Goal: Task Accomplishment & Management: Manage account settings

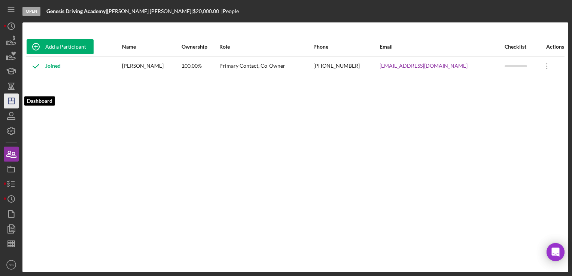
click at [7, 96] on icon "Icon/Dashboard" at bounding box center [11, 101] width 19 height 19
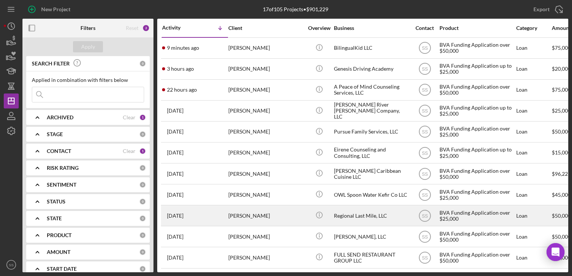
click at [247, 219] on div "[PERSON_NAME]" at bounding box center [266, 216] width 75 height 20
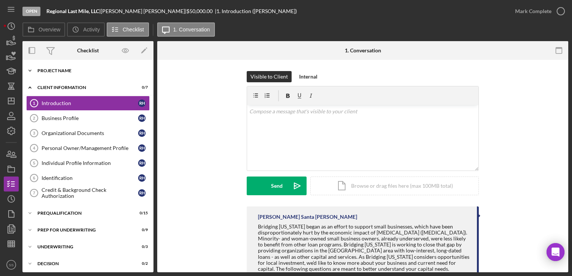
click at [52, 69] on div "Project Name" at bounding box center [90, 71] width 107 height 4
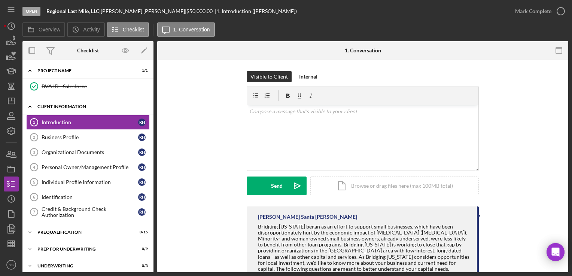
click at [43, 108] on div "Client Information" at bounding box center [90, 107] width 107 height 4
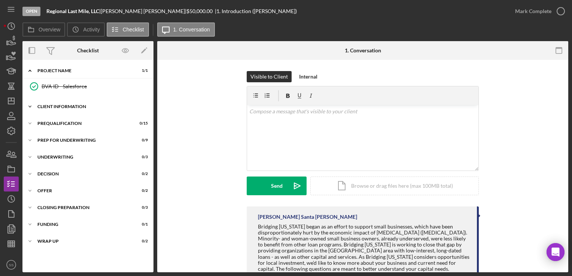
click at [43, 108] on div "Client Information" at bounding box center [90, 107] width 107 height 4
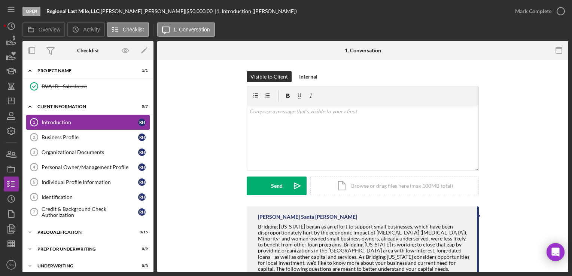
click at [45, 118] on link "Introduction 1 Introduction R H" at bounding box center [88, 122] width 124 height 15
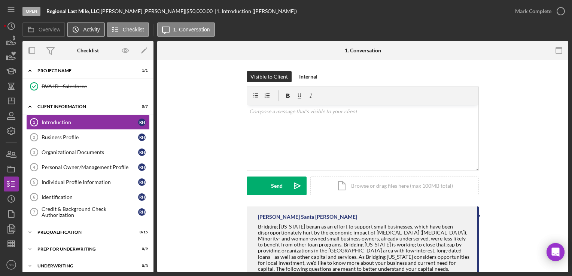
click at [82, 31] on icon "Icon/History" at bounding box center [75, 29] width 15 height 15
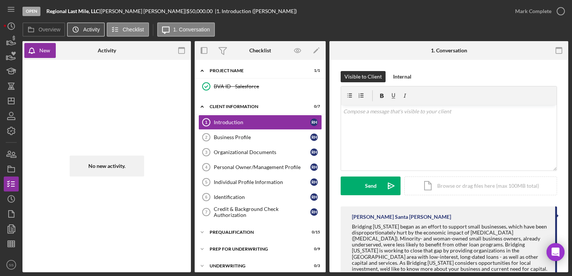
click at [89, 29] on label "Activity" at bounding box center [91, 30] width 16 height 6
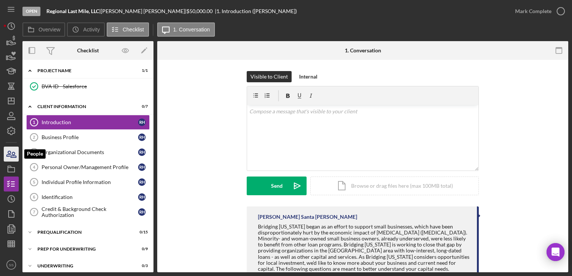
click at [11, 154] on icon "button" at bounding box center [11, 154] width 19 height 19
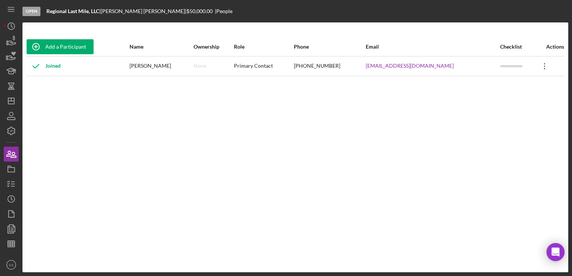
click at [541, 68] on icon "Icon/Overflow" at bounding box center [545, 66] width 19 height 19
click at [425, 119] on div "Add a Participant Name Ownership Role Phone Email Checklist Actions Joined [PER…" at bounding box center [295, 147] width 546 height 220
click at [166, 67] on div "[PERSON_NAME]" at bounding box center [161, 66] width 63 height 19
click at [7, 186] on polyline "button" at bounding box center [8, 186] width 2 height 1
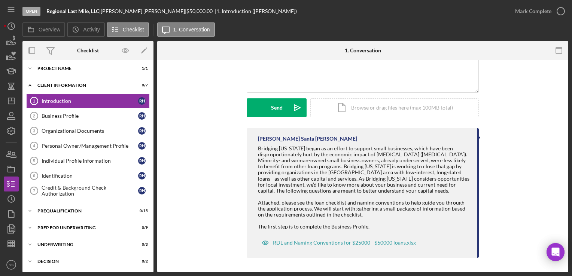
scroll to position [78, 0]
click at [89, 118] on div "Business Profile" at bounding box center [90, 116] width 97 height 6
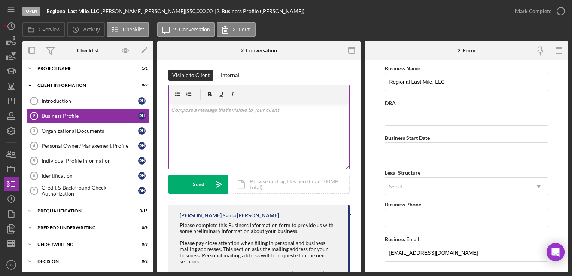
scroll to position [43, 0]
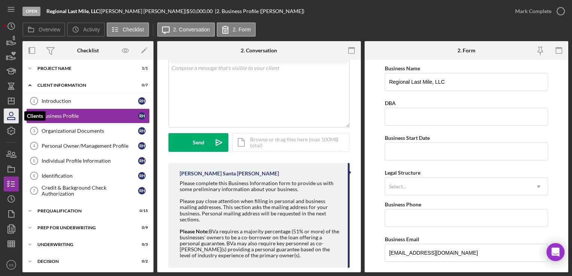
click at [13, 112] on icon "button" at bounding box center [11, 116] width 19 height 19
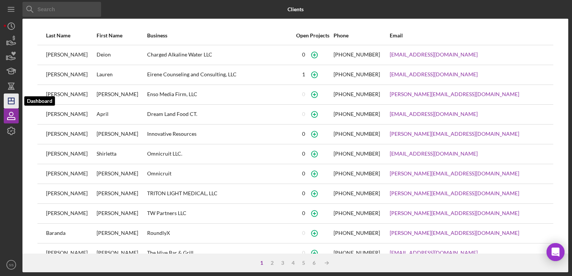
click at [12, 103] on icon "Icon/Dashboard" at bounding box center [11, 101] width 19 height 19
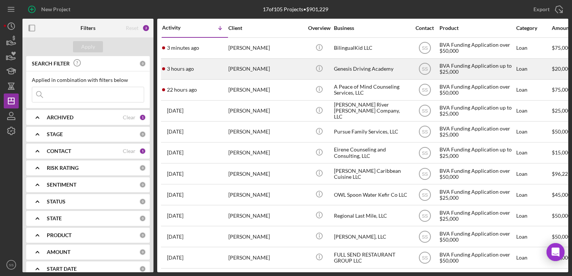
click at [255, 72] on div "[PERSON_NAME]" at bounding box center [266, 69] width 75 height 20
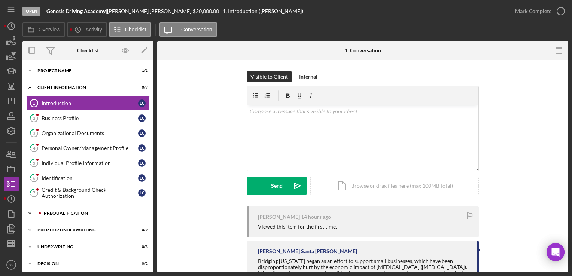
click at [72, 211] on div "Prequalification" at bounding box center [94, 213] width 100 height 4
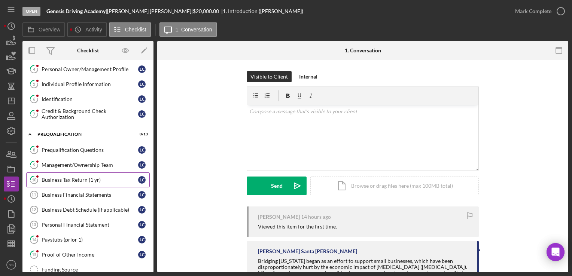
scroll to position [79, 0]
click at [70, 182] on link "10 Business Tax Return (1 yr) L C" at bounding box center [88, 179] width 124 height 15
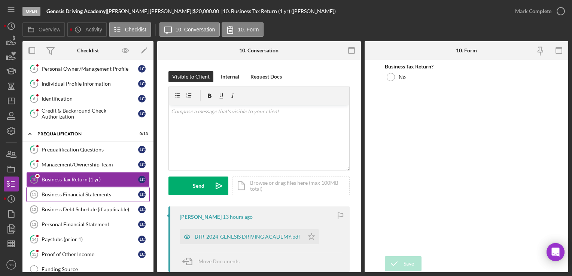
click at [73, 194] on div "Business Financial Statements" at bounding box center [90, 195] width 97 height 6
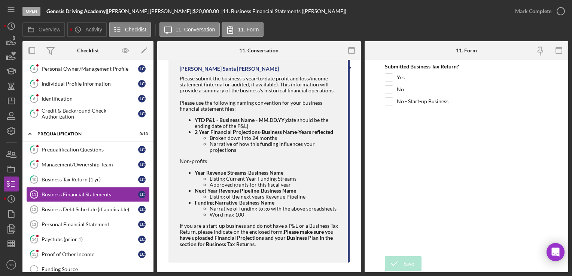
scroll to position [183, 0]
click at [60, 99] on div "Identification" at bounding box center [90, 99] width 97 height 6
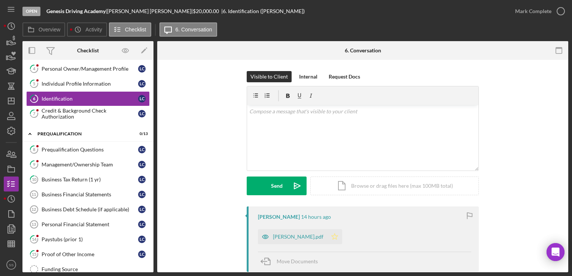
click at [328, 235] on icon "Icon/Star" at bounding box center [334, 237] width 15 height 15
click at [547, 9] on div "Mark Complete" at bounding box center [533, 11] width 36 height 15
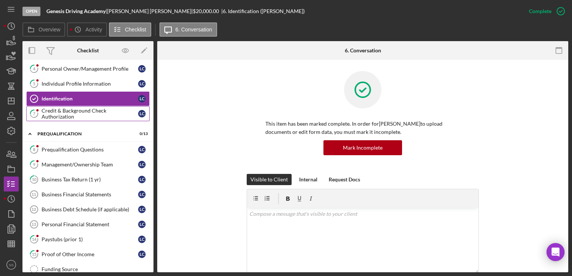
click at [69, 118] on div "Credit & Background Check Authorization" at bounding box center [90, 114] width 97 height 12
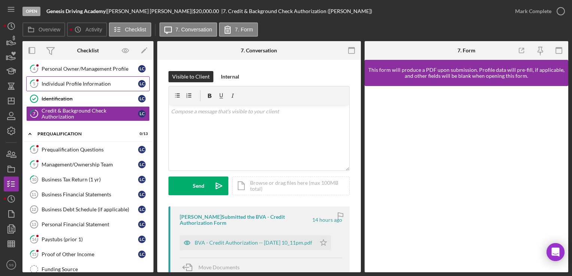
click at [53, 83] on div "Individual Profile Information" at bounding box center [90, 84] width 97 height 6
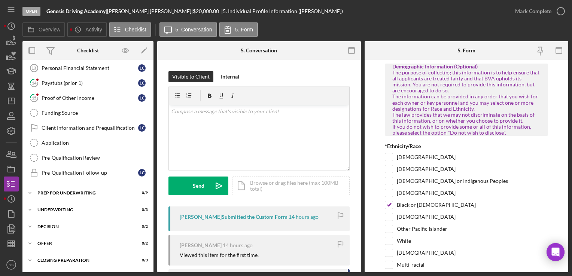
scroll to position [266, 0]
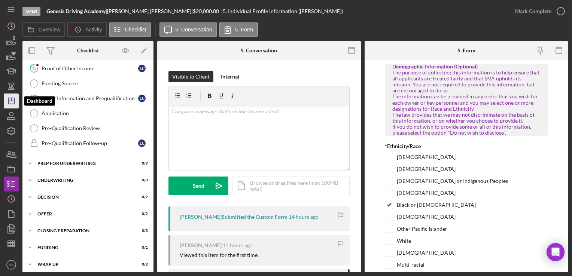
click at [6, 95] on icon "Icon/Dashboard" at bounding box center [11, 101] width 19 height 19
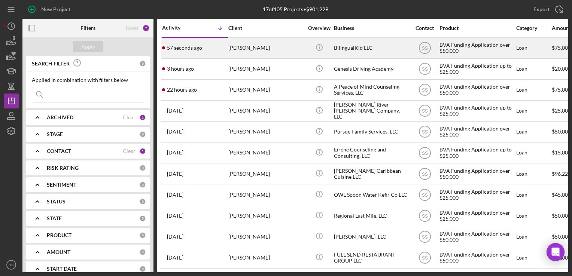
click at [265, 52] on div "[PERSON_NAME]" at bounding box center [266, 48] width 75 height 20
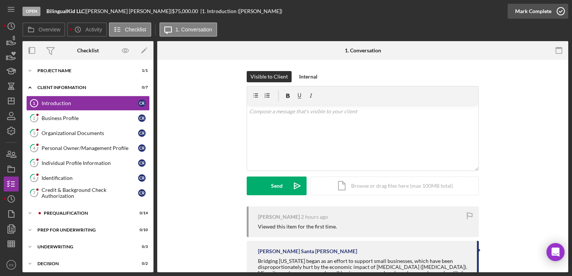
click at [556, 14] on icon "button" at bounding box center [561, 11] width 19 height 19
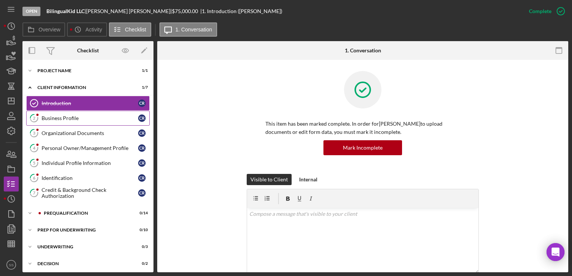
click at [55, 117] on div "Business Profile" at bounding box center [90, 118] width 97 height 6
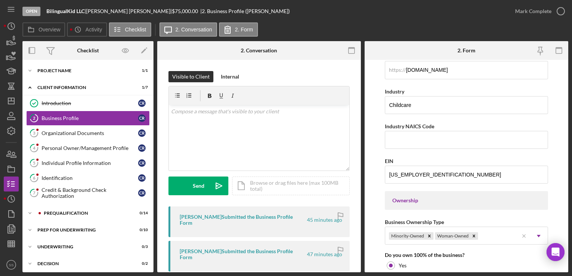
scroll to position [223, 0]
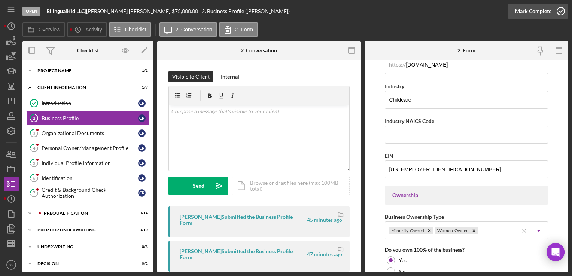
click at [565, 15] on icon "button" at bounding box center [561, 11] width 19 height 19
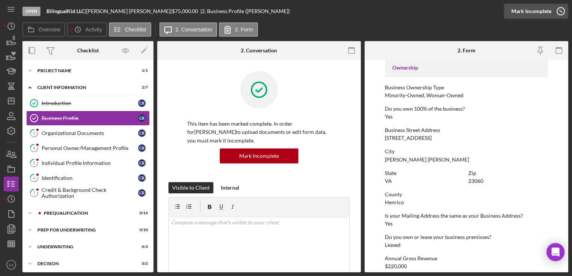
scroll to position [127, 0]
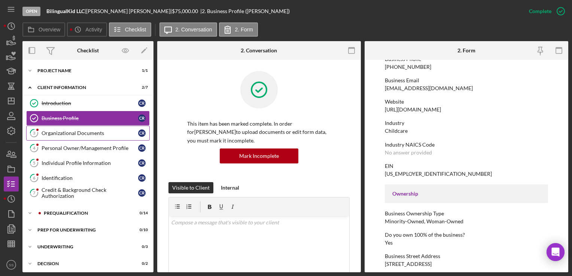
click at [100, 135] on div "Organizational Documents" at bounding box center [90, 133] width 97 height 6
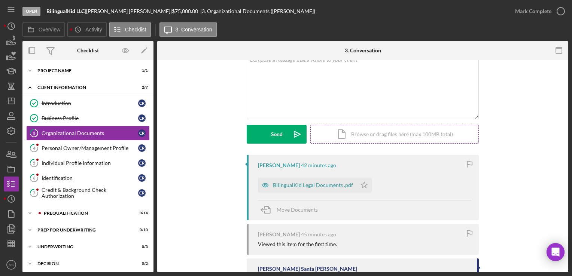
scroll to position [50, 0]
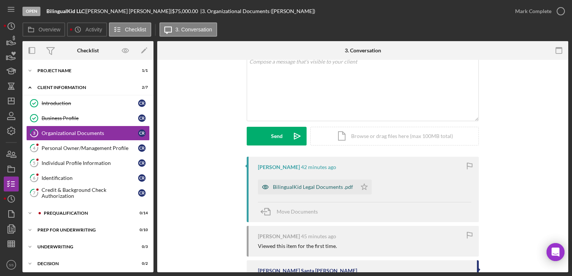
click at [297, 182] on div "BilingualKid Legal Documents .pdf" at bounding box center [307, 187] width 99 height 15
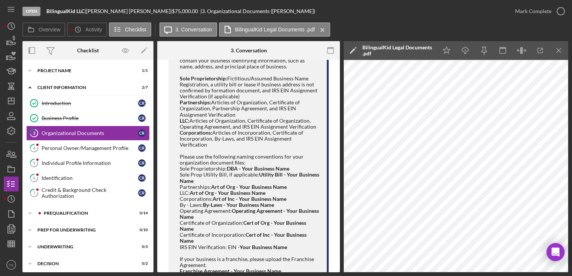
scroll to position [308, 0]
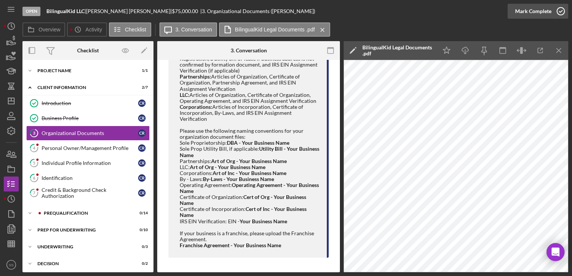
click at [544, 7] on div "Mark Complete" at bounding box center [533, 11] width 36 height 15
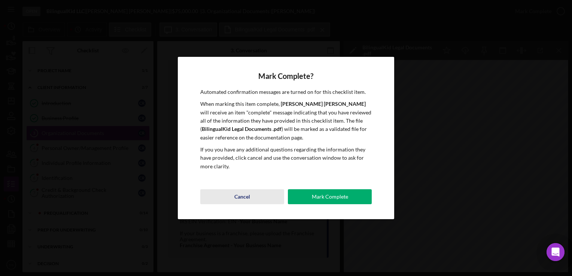
click at [246, 196] on div "Cancel" at bounding box center [243, 197] width 16 height 15
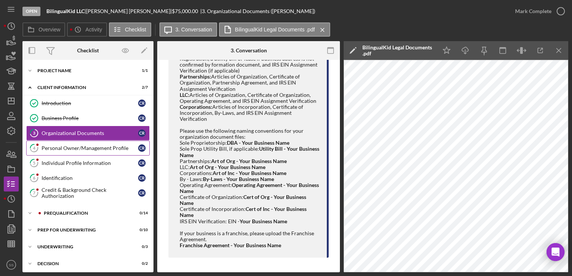
click at [81, 145] on div "Personal Owner/Management Profile" at bounding box center [90, 148] width 97 height 6
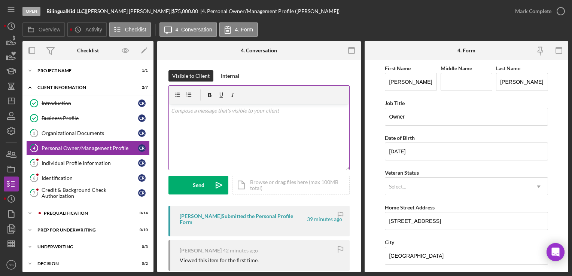
scroll to position [1, 0]
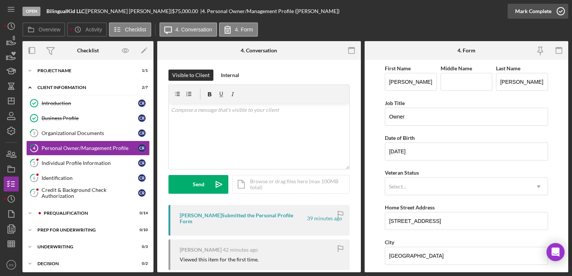
click at [560, 12] on icon "button" at bounding box center [561, 11] width 19 height 19
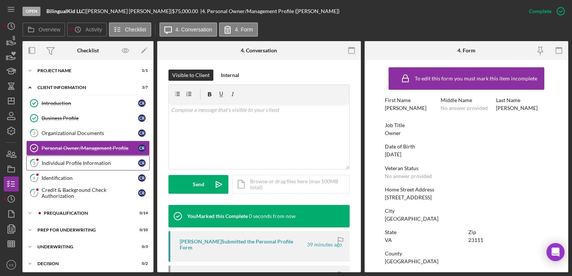
click at [57, 157] on link "5 Individual Profile Information C R" at bounding box center [88, 163] width 124 height 15
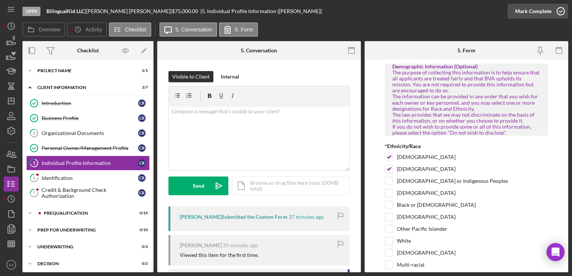
click at [528, 8] on div "Mark Complete" at bounding box center [533, 11] width 36 height 15
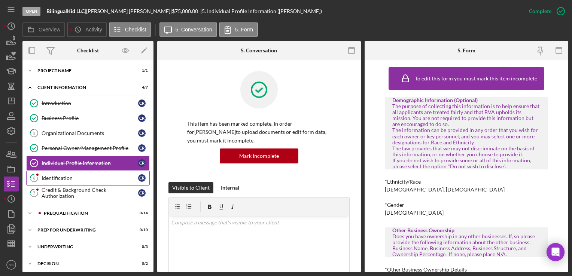
click at [39, 175] on icon "6" at bounding box center [34, 178] width 19 height 19
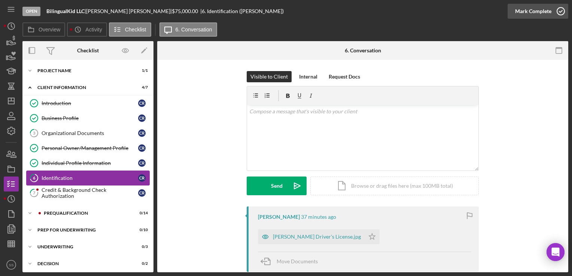
click at [531, 10] on div "Mark Complete" at bounding box center [533, 11] width 36 height 15
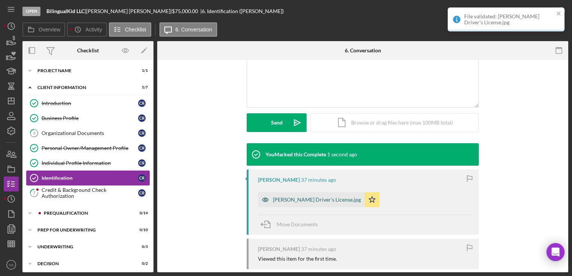
click at [293, 203] on div "[PERSON_NAME] Driver's License.jpg" at bounding box center [311, 200] width 107 height 15
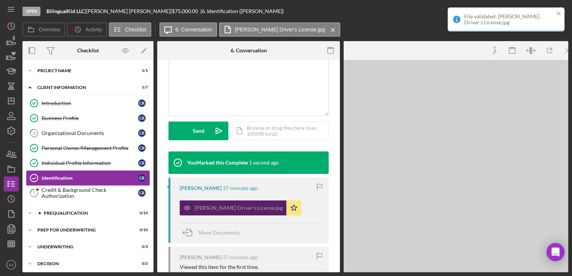
scroll to position [175, 0]
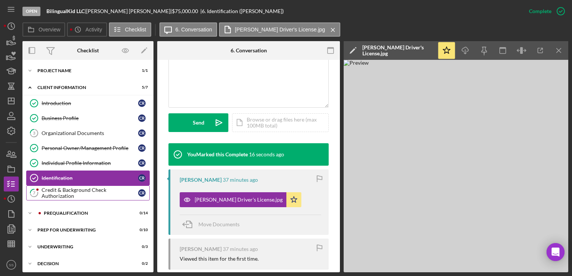
click at [46, 190] on div "Credit & Background Check Authorization" at bounding box center [90, 193] width 97 height 12
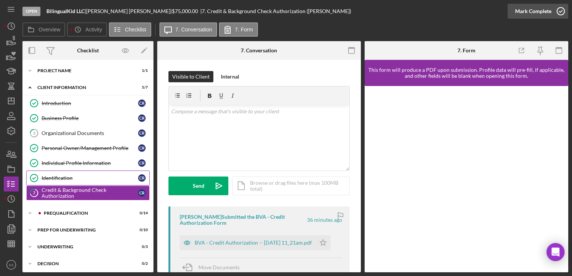
click at [553, 18] on icon "button" at bounding box center [561, 11] width 19 height 19
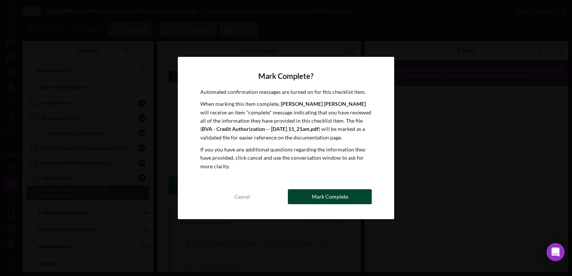
click at [322, 196] on div "Mark Complete" at bounding box center [330, 197] width 36 height 15
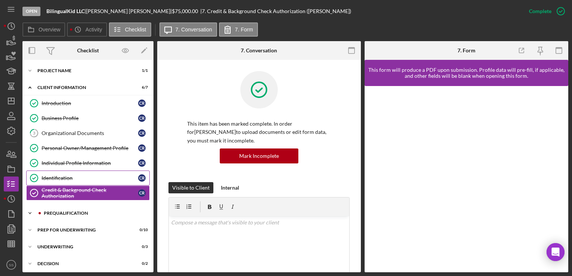
click at [43, 208] on div "Icon/Expander Prequalification 0 / 14" at bounding box center [87, 213] width 131 height 15
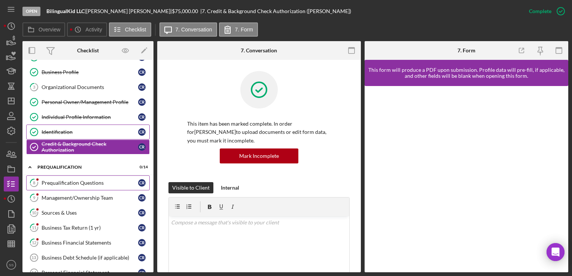
scroll to position [66, 0]
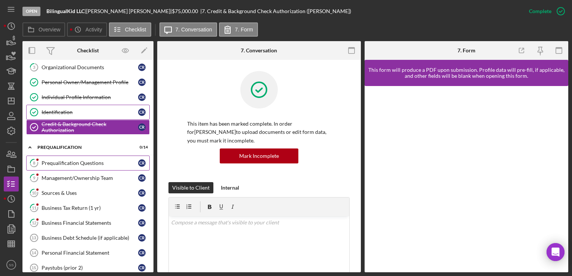
click at [71, 160] on div "Prequalification Questions" at bounding box center [90, 163] width 97 height 6
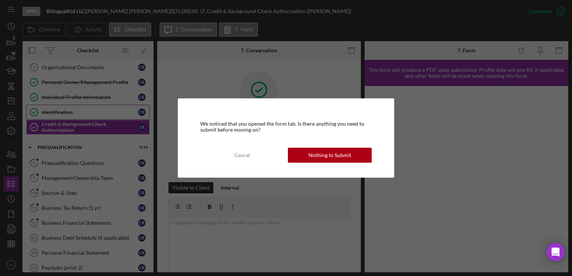
click at [322, 147] on div "We noticed that you opened the form tab. Is there anything you need to submit b…" at bounding box center [286, 138] width 217 height 79
click at [337, 156] on div "Nothing to Submit" at bounding box center [330, 155] width 43 height 15
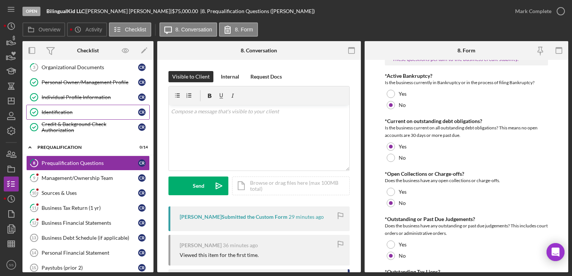
scroll to position [537, 0]
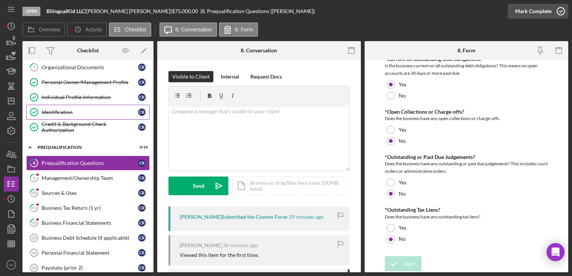
click at [543, 11] on div "Mark Complete" at bounding box center [533, 11] width 36 height 15
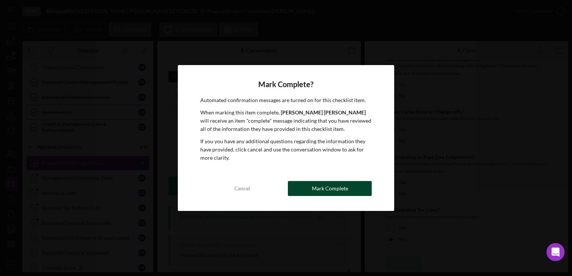
click at [322, 189] on div "Mark Complete" at bounding box center [330, 188] width 36 height 15
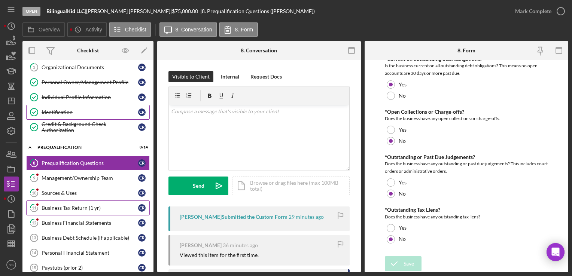
scroll to position [567, 0]
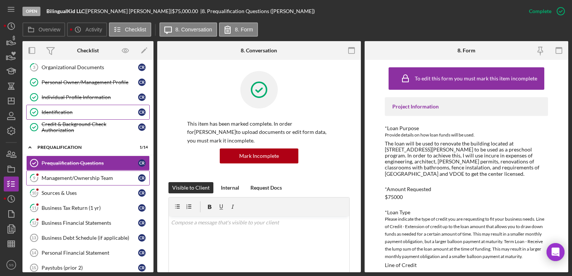
click at [54, 172] on link "9 Management/Ownership Team C R" at bounding box center [88, 178] width 124 height 15
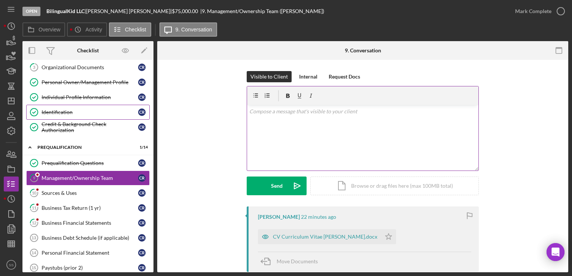
scroll to position [145, 0]
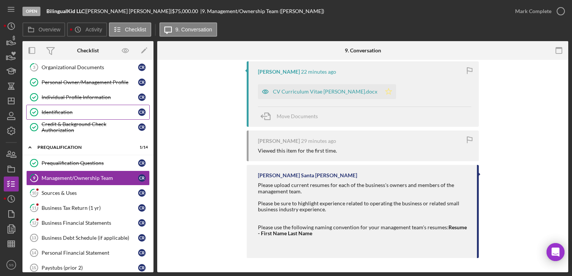
click at [392, 92] on polygon "button" at bounding box center [389, 91] width 6 height 6
click at [541, 10] on div "Mark Complete" at bounding box center [533, 11] width 36 height 15
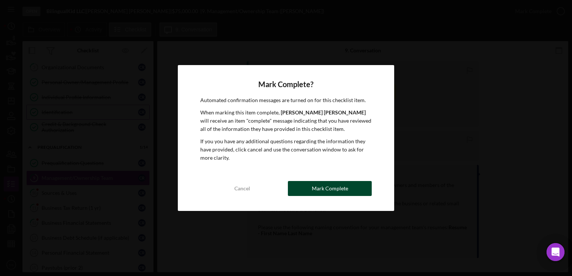
click at [333, 187] on div "Mark Complete" at bounding box center [330, 188] width 36 height 15
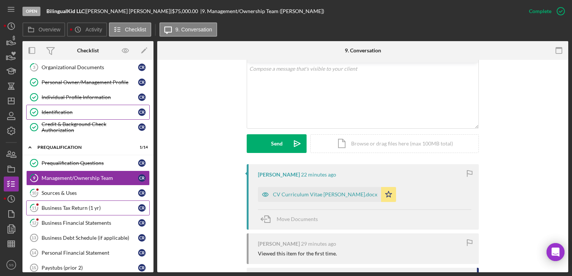
scroll to position [248, 0]
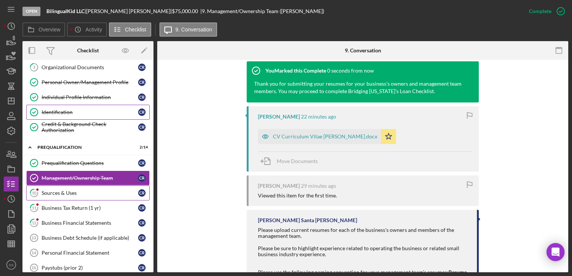
click at [49, 194] on div "Sources & Uses" at bounding box center [90, 193] width 97 height 6
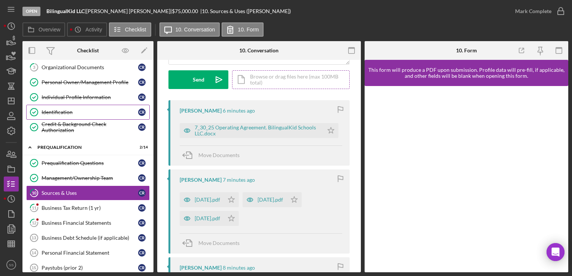
scroll to position [107, 0]
click at [328, 129] on icon "Icon/Star" at bounding box center [331, 129] width 15 height 15
click at [235, 198] on polygon "button" at bounding box center [232, 199] width 6 height 6
click at [298, 198] on polygon "button" at bounding box center [294, 199] width 6 height 6
click at [235, 220] on icon "Icon/Star" at bounding box center [231, 218] width 15 height 15
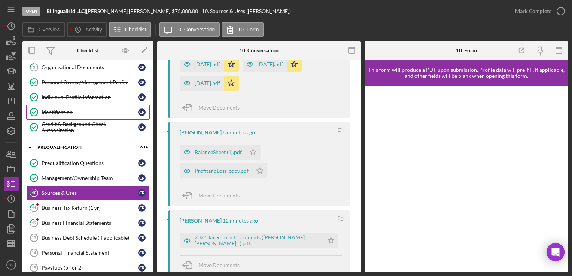
scroll to position [242, 0]
click at [251, 148] on icon "Icon/Star" at bounding box center [253, 152] width 15 height 15
click at [263, 167] on icon "Icon/Star" at bounding box center [259, 170] width 15 height 15
click at [329, 239] on icon "Icon/Star" at bounding box center [331, 240] width 15 height 15
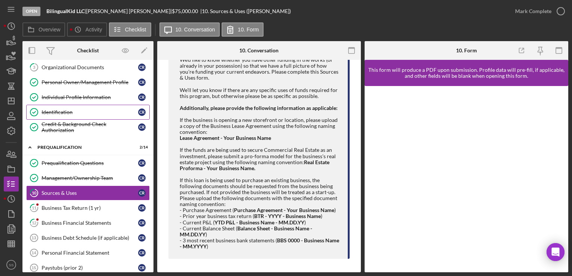
scroll to position [518, 0]
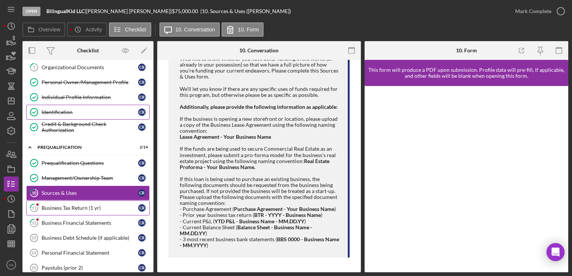
click at [90, 205] on div "Business Tax Return (1 yr)" at bounding box center [90, 208] width 97 height 6
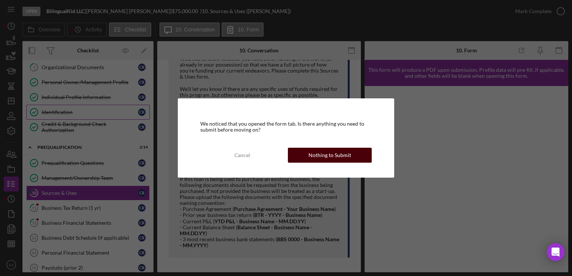
click at [312, 156] on div "Nothing to Submit" at bounding box center [330, 155] width 43 height 15
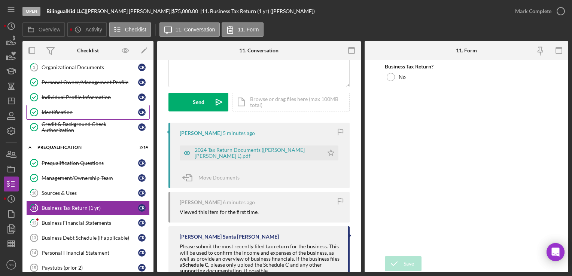
scroll to position [84, 0]
click at [329, 154] on polygon "button" at bounding box center [331, 152] width 6 height 6
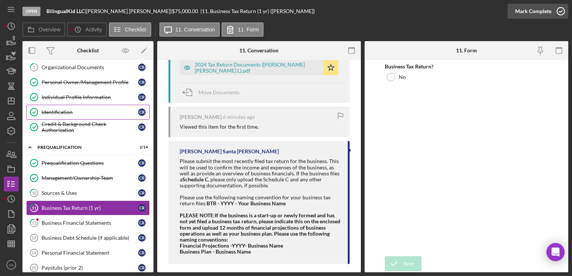
click at [564, 7] on icon "button" at bounding box center [561, 11] width 19 height 19
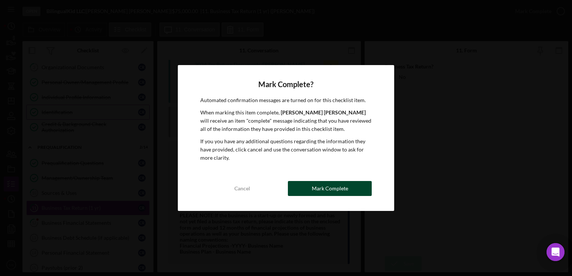
click at [348, 194] on button "Mark Complete" at bounding box center [330, 188] width 84 height 15
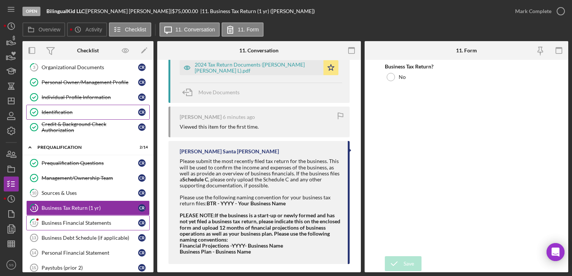
scroll to position [318, 0]
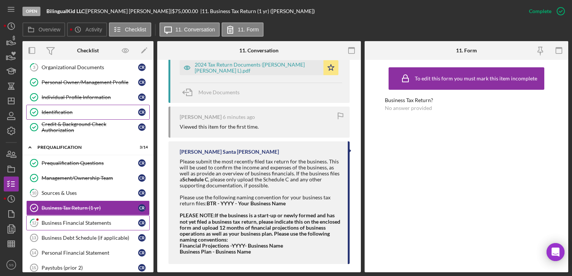
click at [58, 226] on link "12 Business Financial Statements C R" at bounding box center [88, 223] width 124 height 15
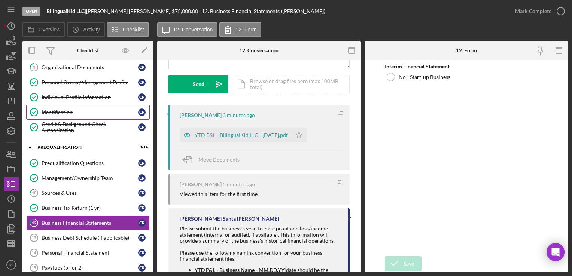
scroll to position [105, 0]
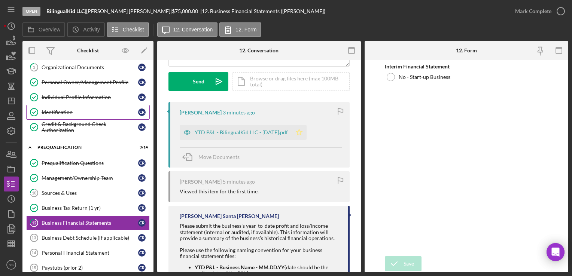
click at [306, 131] on icon "Icon/Star" at bounding box center [299, 132] width 15 height 15
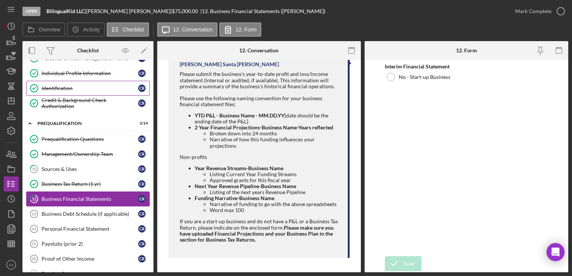
scroll to position [91, 0]
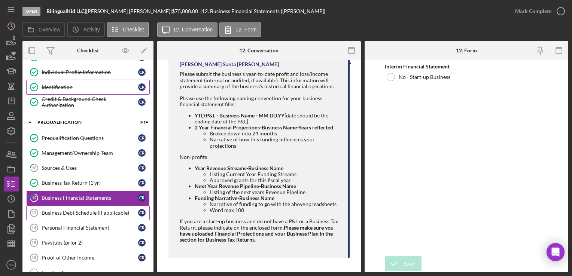
click at [100, 212] on div "Business Debt Schedule (if applicable)" at bounding box center [90, 213] width 97 height 6
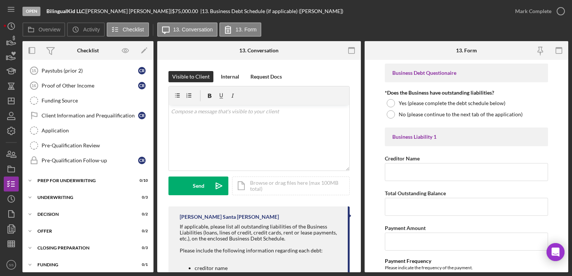
scroll to position [277, 0]
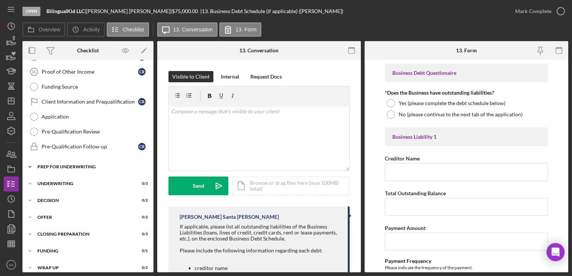
click at [65, 165] on div "Prep for Underwriting" at bounding box center [90, 167] width 107 height 4
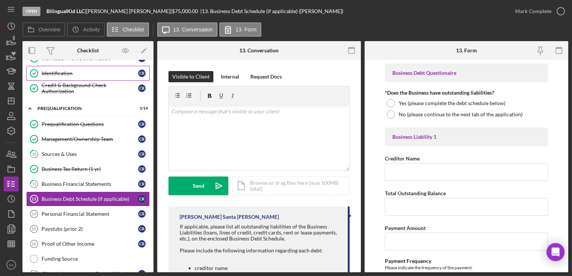
scroll to position [54, 0]
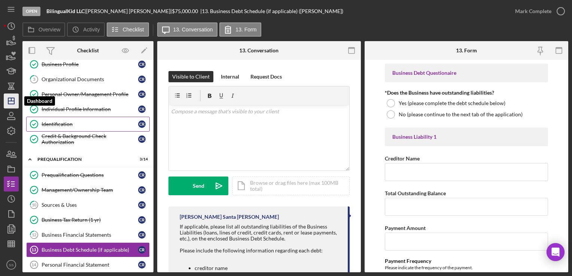
click at [9, 100] on icon "Icon/Dashboard" at bounding box center [11, 101] width 19 height 19
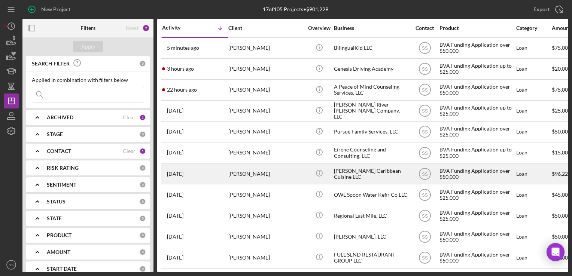
click at [242, 172] on div "[PERSON_NAME]" at bounding box center [266, 174] width 75 height 20
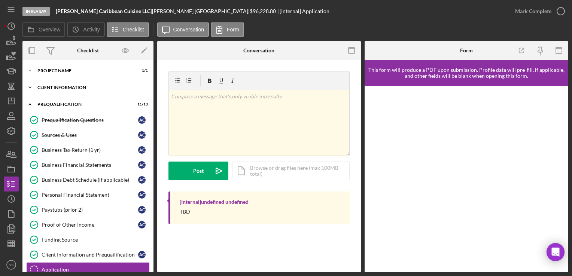
click at [54, 89] on div "Client Information" at bounding box center [90, 87] width 107 height 4
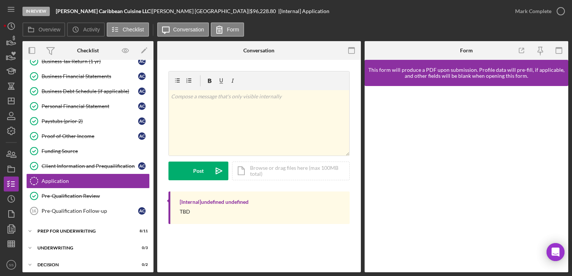
scroll to position [212, 0]
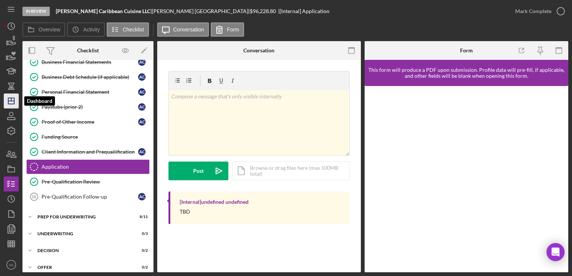
click at [12, 100] on icon "Icon/Dashboard" at bounding box center [11, 101] width 19 height 19
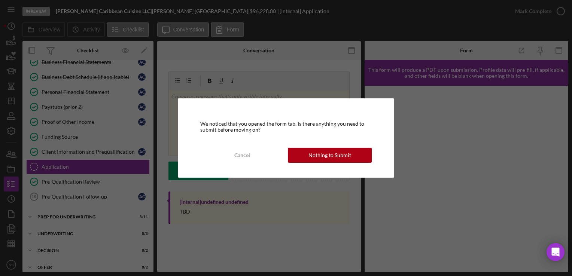
click at [332, 145] on div "We noticed that you opened the form tab. Is there anything you need to submit b…" at bounding box center [286, 138] width 217 height 79
click at [320, 157] on div "Nothing to Submit" at bounding box center [330, 155] width 43 height 15
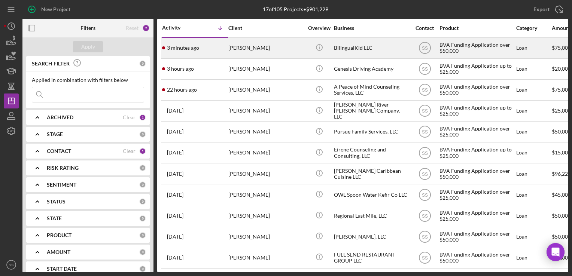
click at [242, 49] on div "[PERSON_NAME]" at bounding box center [266, 48] width 75 height 20
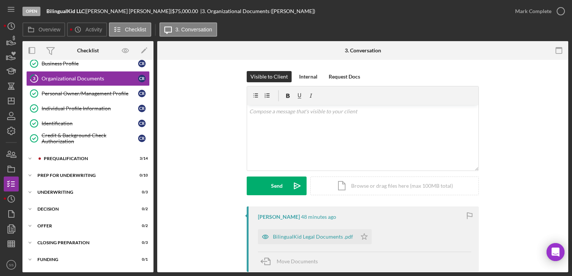
scroll to position [69, 0]
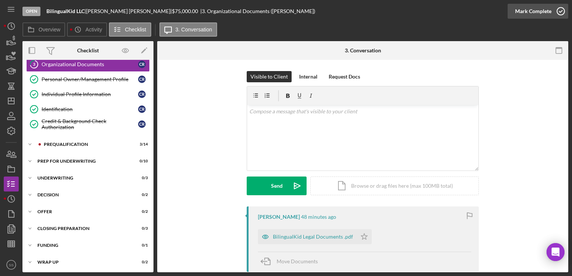
click at [554, 9] on icon "button" at bounding box center [561, 11] width 19 height 19
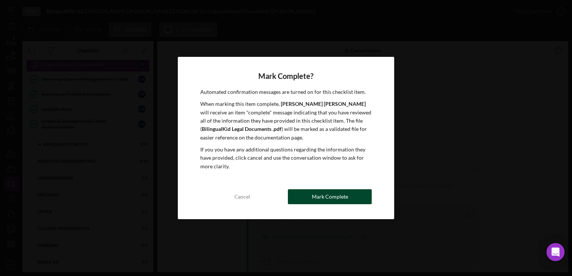
click at [333, 191] on div "Mark Complete" at bounding box center [330, 197] width 36 height 15
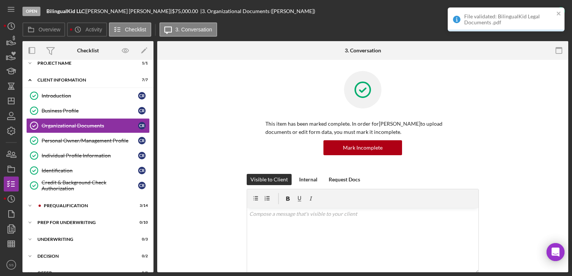
scroll to position [69, 0]
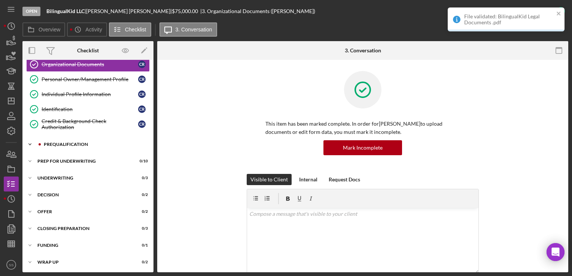
click at [87, 142] on div "Prequalification" at bounding box center [94, 144] width 100 height 4
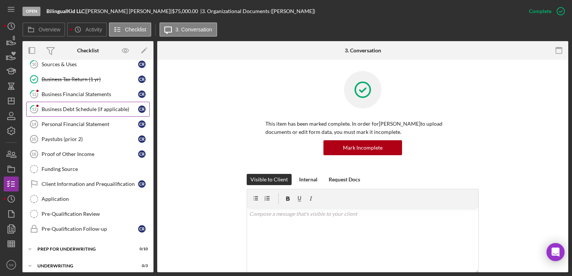
scroll to position [252, 0]
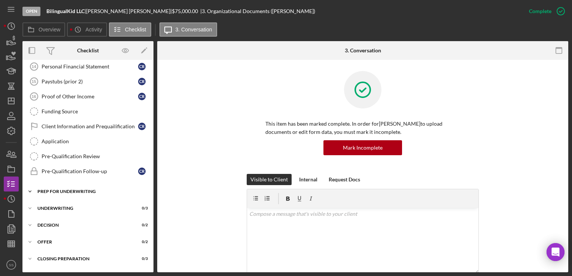
click at [79, 193] on div "Icon/Expander Prep for Underwriting 0 / 10" at bounding box center [87, 191] width 131 height 15
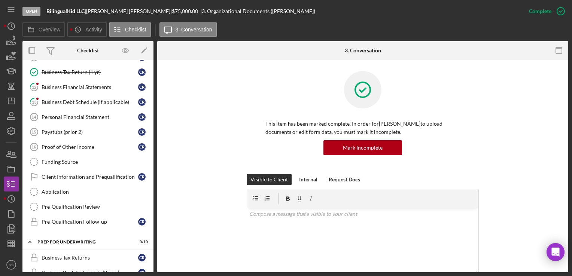
scroll to position [199, 0]
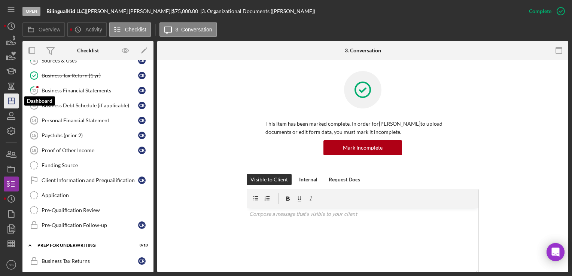
click at [14, 103] on polygon "button" at bounding box center [11, 101] width 6 height 6
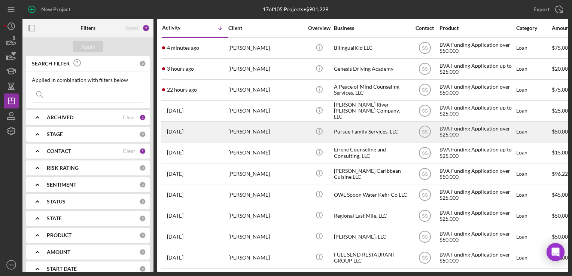
click at [248, 133] on div "[PERSON_NAME]" at bounding box center [266, 132] width 75 height 20
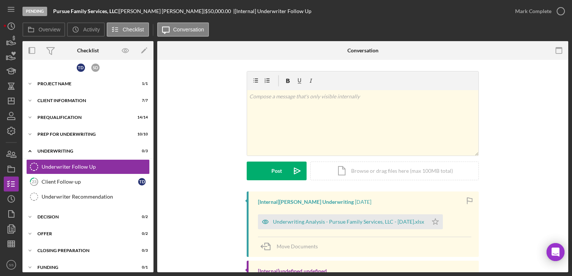
scroll to position [25, 0]
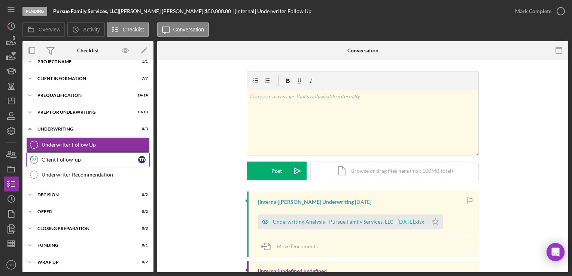
click at [89, 158] on div "Client Follow-up" at bounding box center [90, 160] width 97 height 6
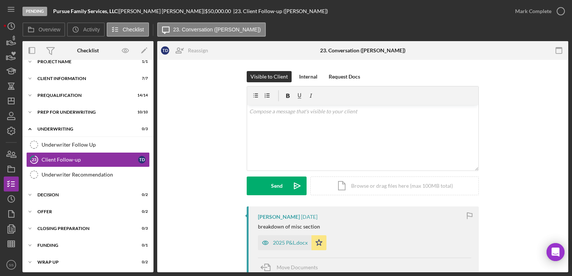
click at [310, 150] on div "v Color teal Color pink Remove color Add row above Add row below Add column bef…" at bounding box center [363, 138] width 232 height 66
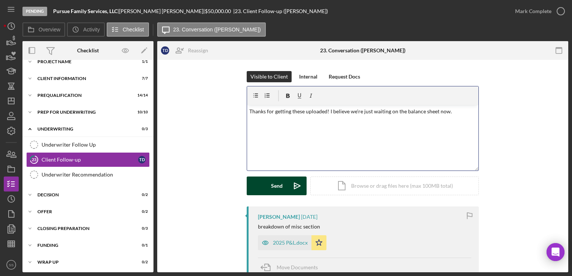
click at [271, 191] on div "Send" at bounding box center [277, 186] width 12 height 19
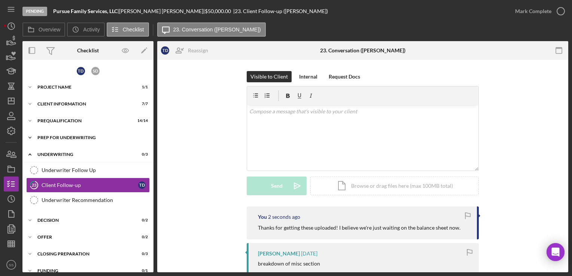
scroll to position [25, 0]
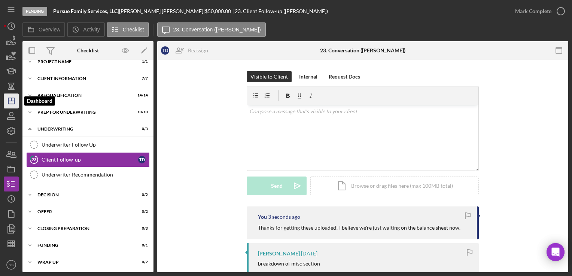
click at [8, 94] on icon "Icon/Dashboard" at bounding box center [11, 101] width 19 height 19
